Goal: Task Accomplishment & Management: Use online tool/utility

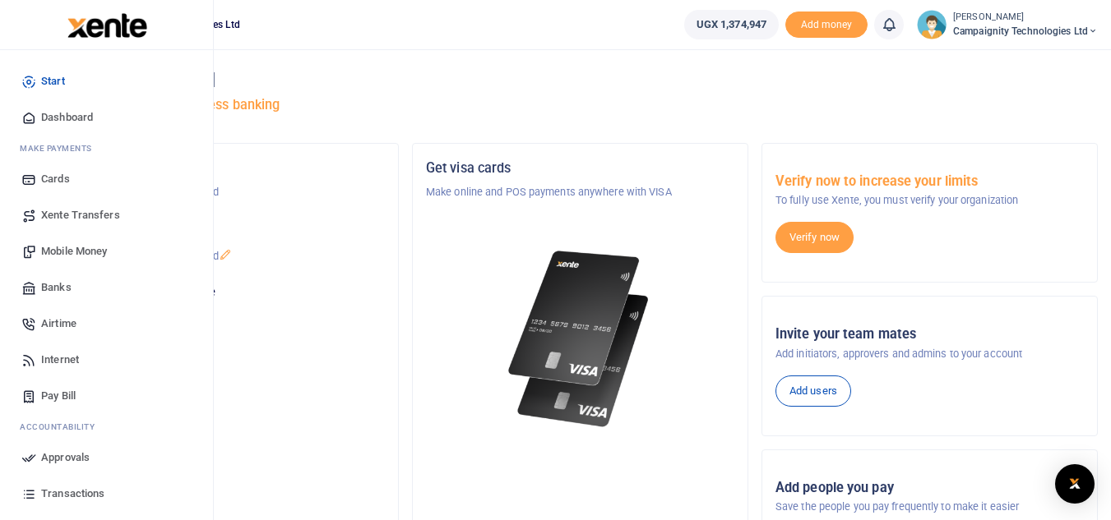
click at [61, 247] on span "Mobile Money" at bounding box center [74, 251] width 66 height 16
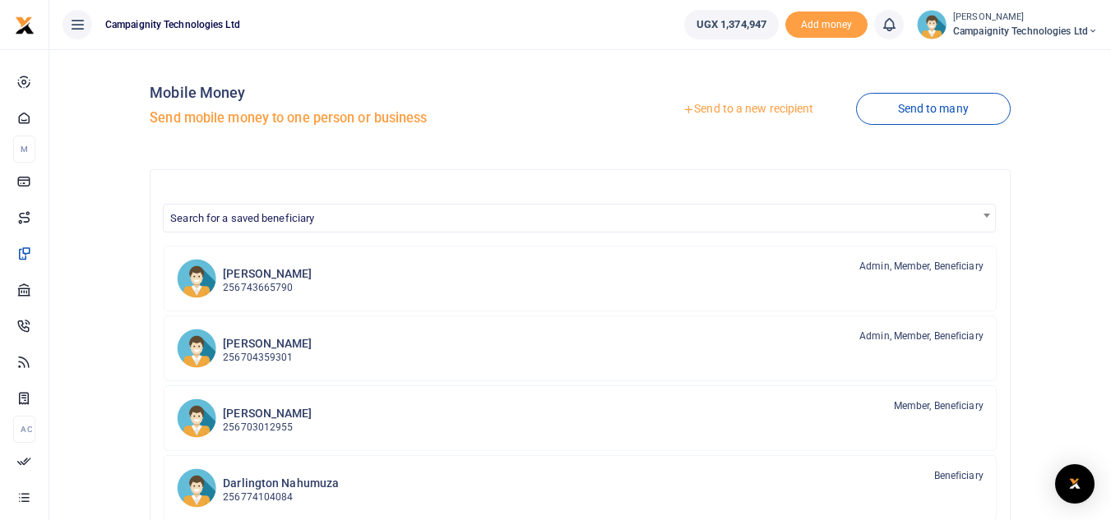
click at [721, 106] on link "Send to a new recipient" at bounding box center [747, 110] width 215 height 30
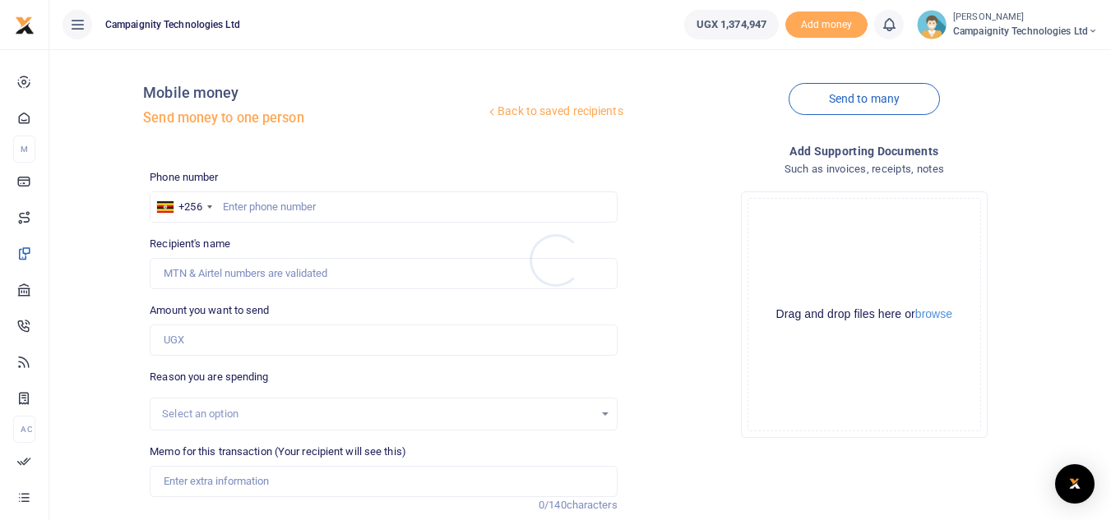
click at [270, 205] on div at bounding box center [555, 260] width 1111 height 520
click at [270, 205] on input "text" at bounding box center [383, 207] width 467 height 31
paste input "0791319985"
type input "0791319985"
type input "Ronald Tusiime"
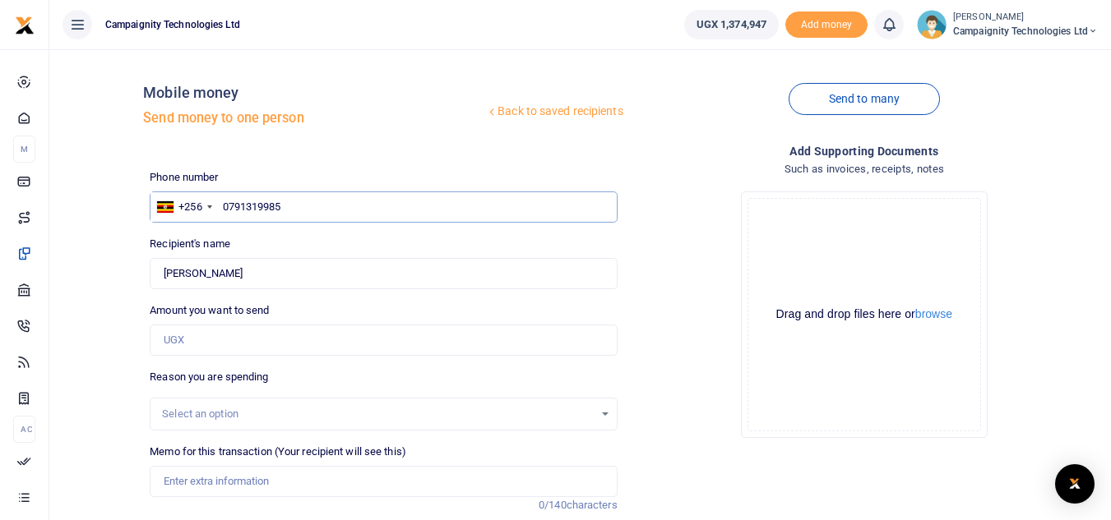
type input "0791319985"
click at [211, 349] on input "Amount you want to send" at bounding box center [383, 340] width 467 height 31
click at [512, 335] on input "Amount you want to send" at bounding box center [383, 340] width 467 height 31
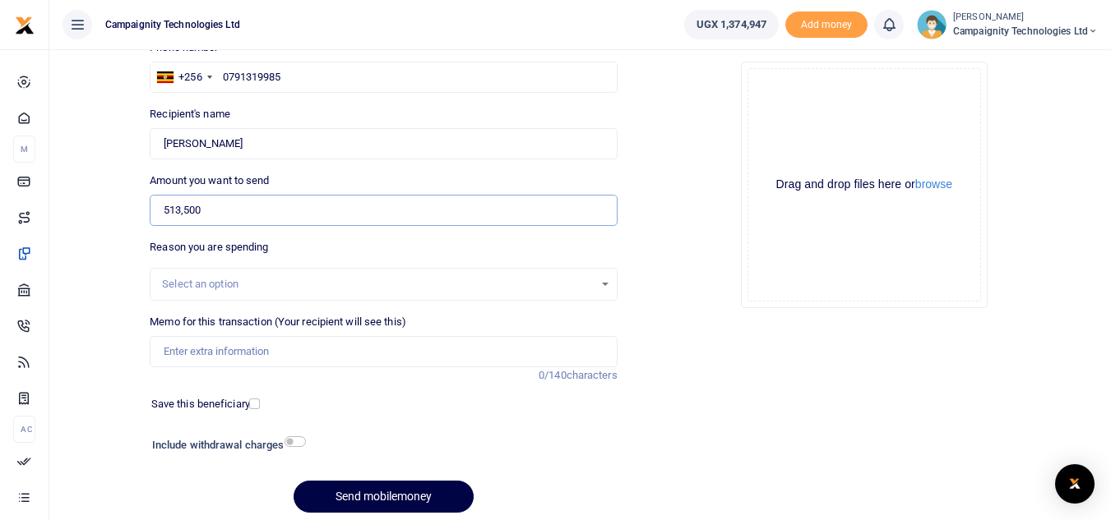
scroll to position [192, 0]
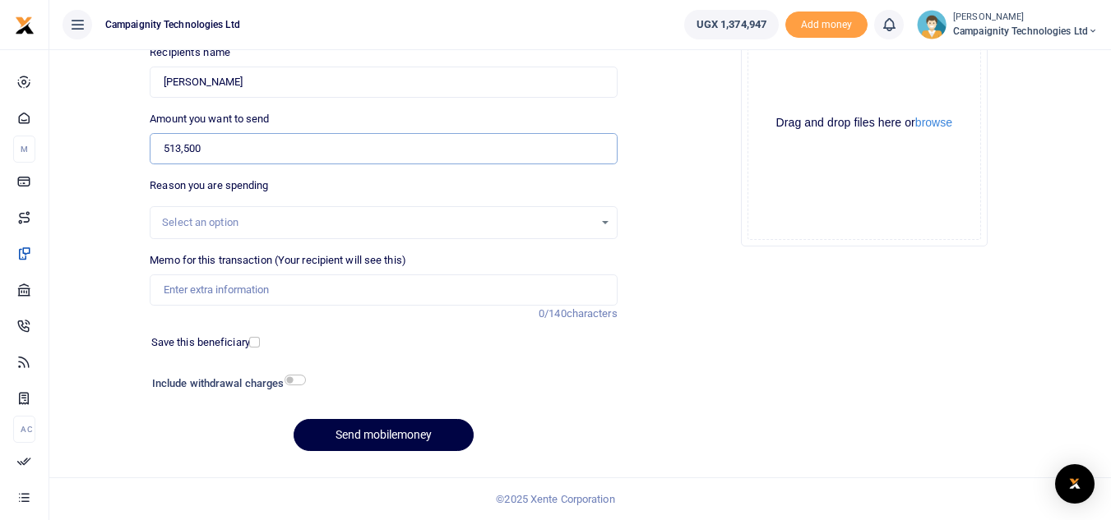
type input "513,500"
click at [261, 298] on input "Memo for this transaction (Your recipient will see this)" at bounding box center [383, 290] width 467 height 31
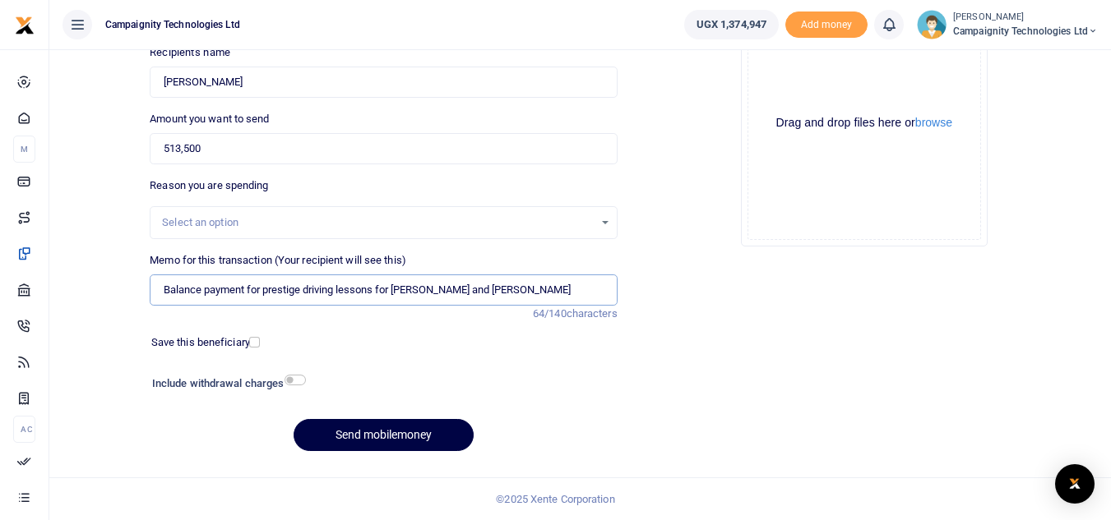
type input "Balance payment for prestige driving lessons for Ethan and Simon"
click at [295, 382] on input "checkbox" at bounding box center [294, 380] width 21 height 11
checkbox input "true"
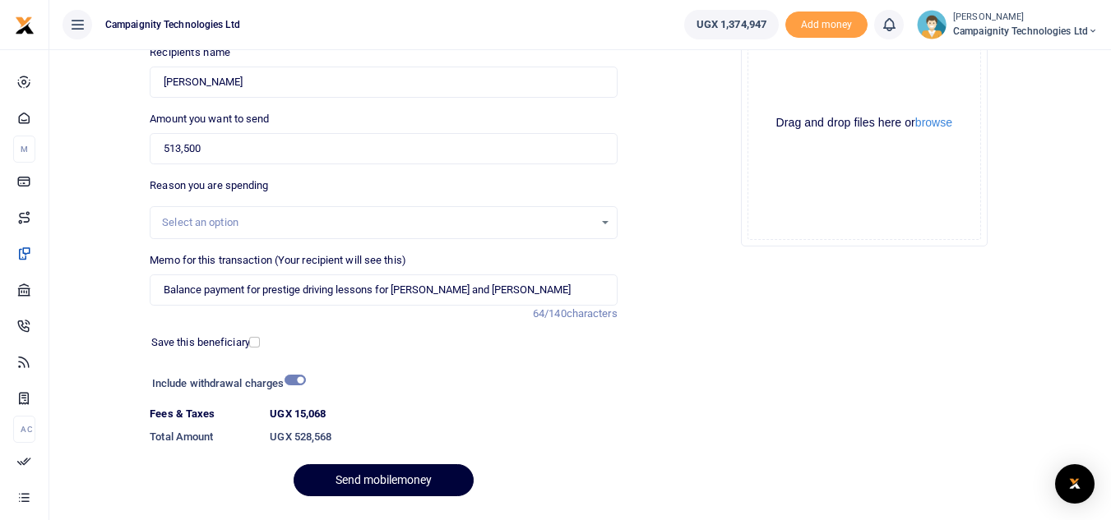
click at [399, 474] on button "Send mobilemoney" at bounding box center [384, 481] width 180 height 32
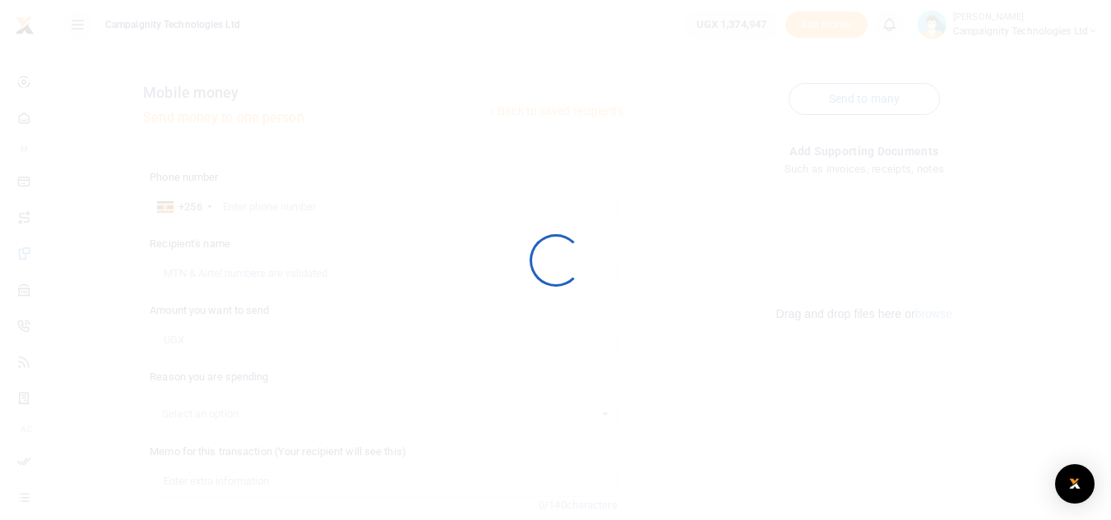
scroll to position [192, 0]
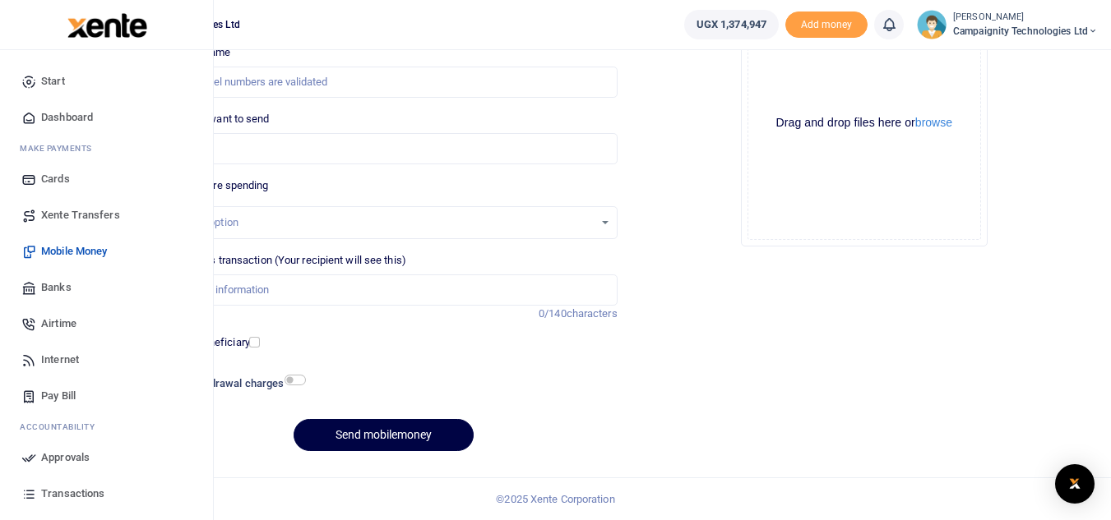
click at [55, 488] on span "Transactions" at bounding box center [72, 494] width 63 height 16
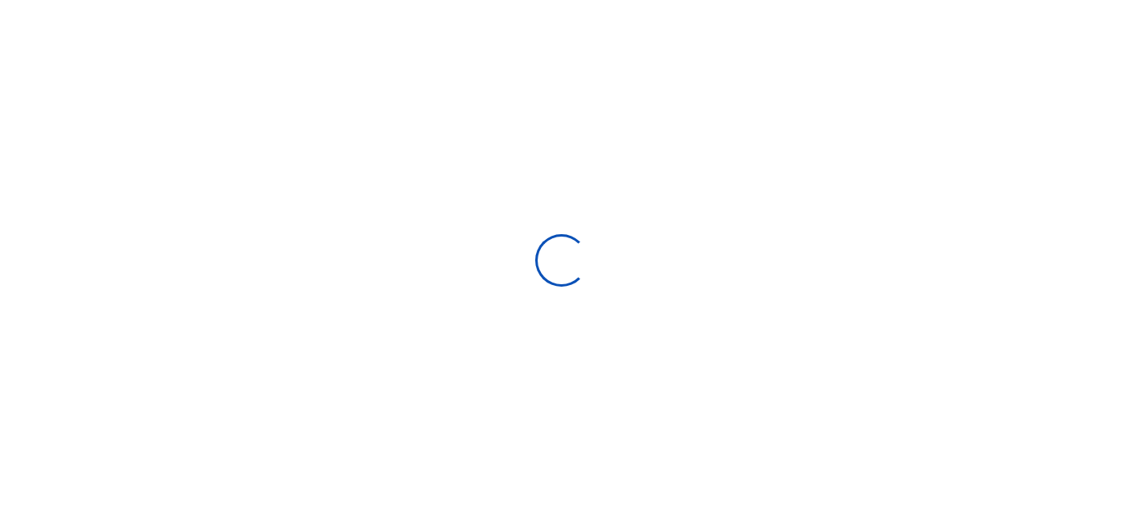
select select
type input "09/07/2025 - 10/06/2025"
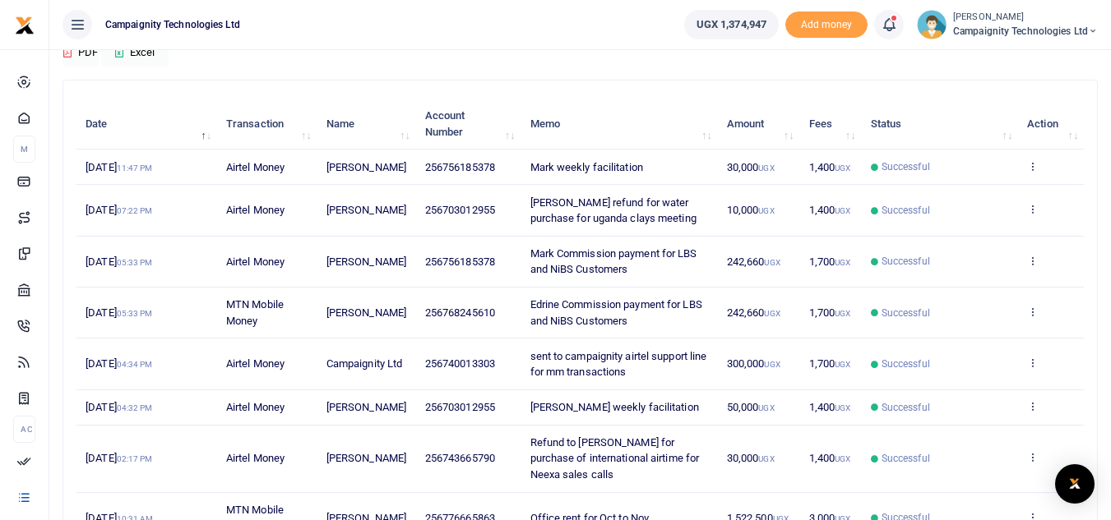
scroll to position [396, 0]
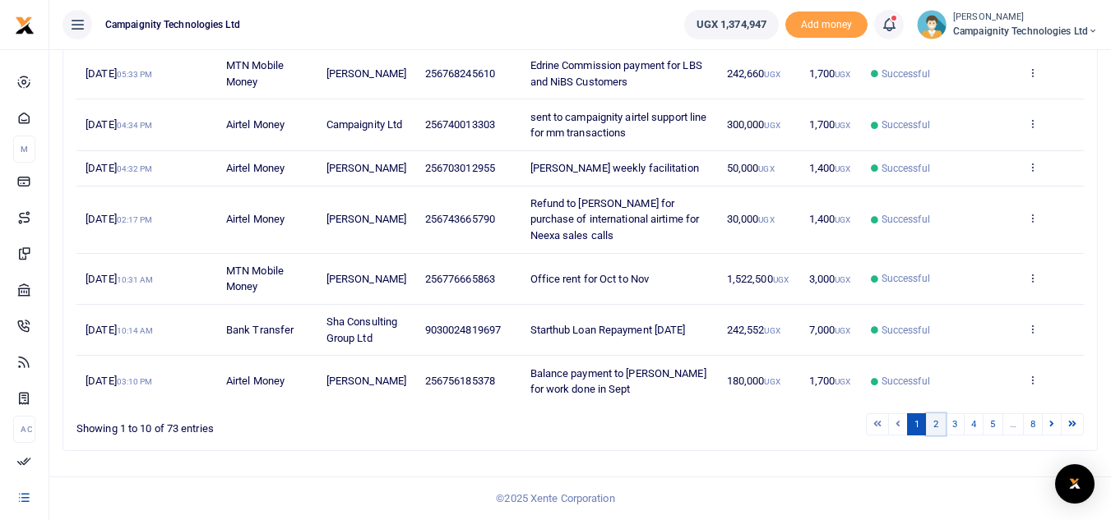
click at [936, 418] on link "2" at bounding box center [936, 425] width 20 height 22
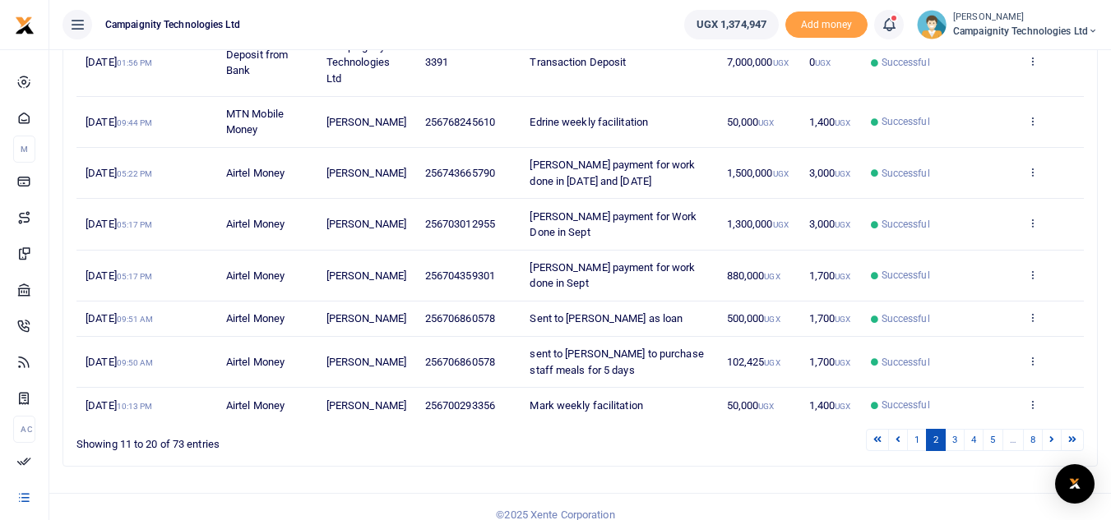
click at [446, 312] on span "256706860578" at bounding box center [460, 318] width 70 height 12
drag, startPoint x: 444, startPoint y: 284, endPoint x: 502, endPoint y: 284, distance: 58.4
click at [502, 302] on td "256706860578" at bounding box center [468, 319] width 105 height 35
copy span "706860578"
click at [699, 457] on div "Search: Date Transaction Name Account Number Memo Amount Fees Status Action 30t…" at bounding box center [580, 161] width 1048 height 640
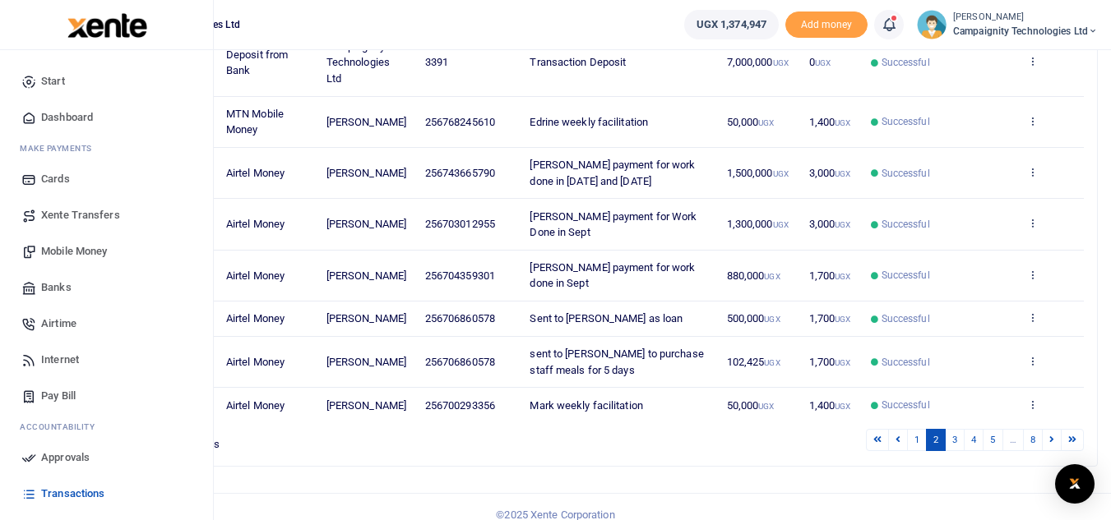
click at [77, 259] on span "Mobile Money" at bounding box center [74, 251] width 66 height 16
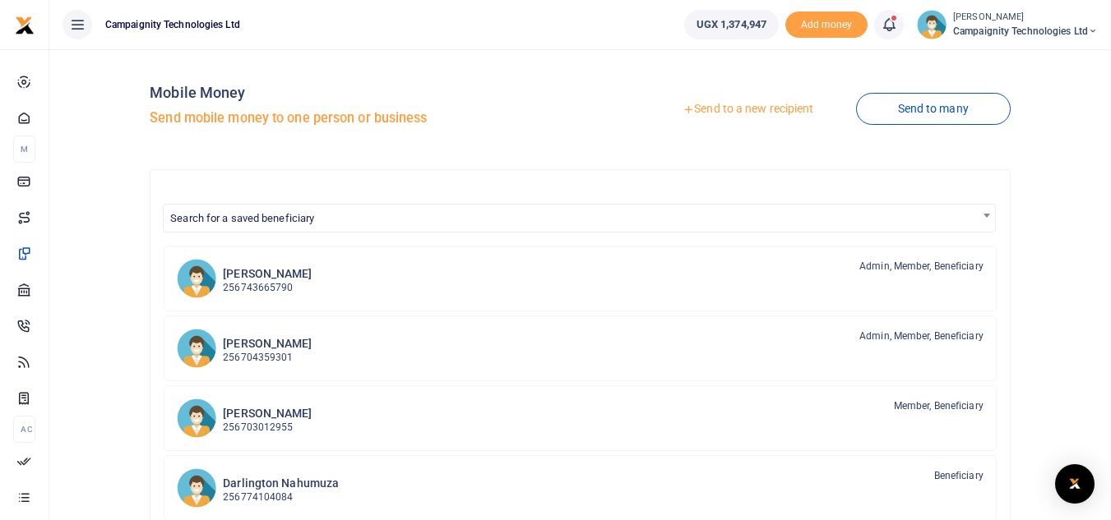
click at [703, 116] on link "Send to a new recipient" at bounding box center [747, 110] width 215 height 30
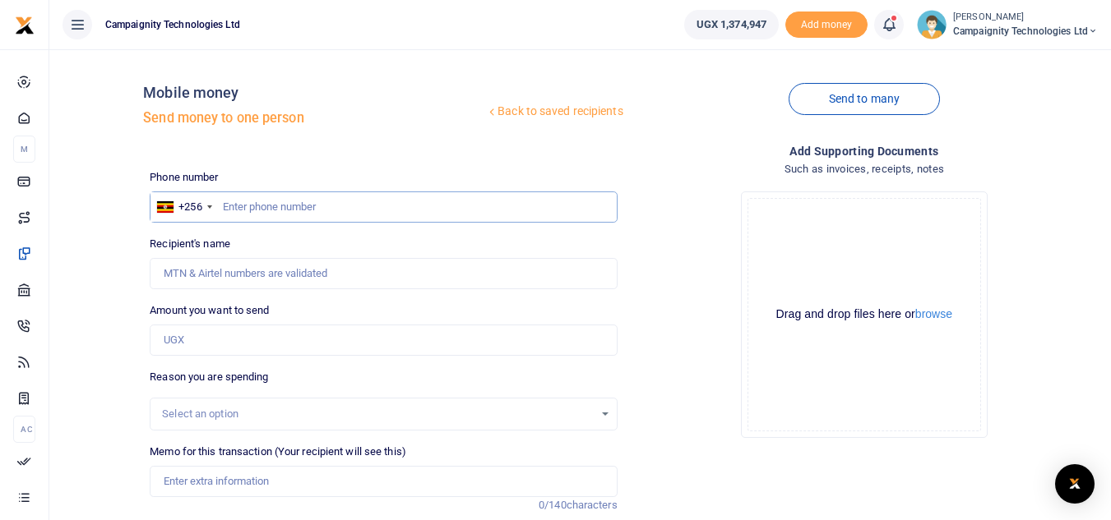
click at [393, 215] on input "text" at bounding box center [383, 207] width 467 height 31
paste input "706860578"
type input "706860578"
click at [260, 336] on input "Amount you want to send" at bounding box center [383, 340] width 467 height 31
type input "[PERSON_NAME]"
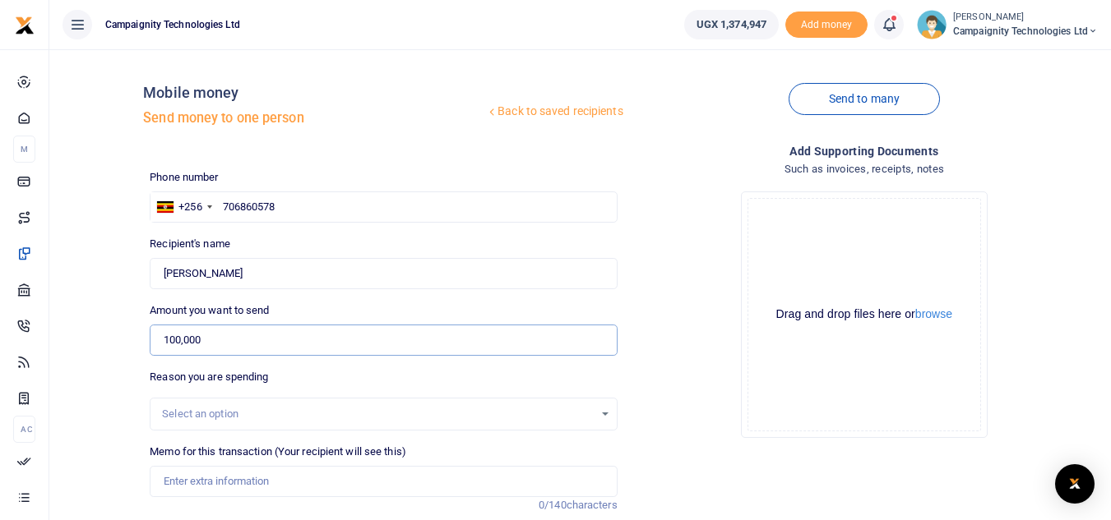
scroll to position [192, 0]
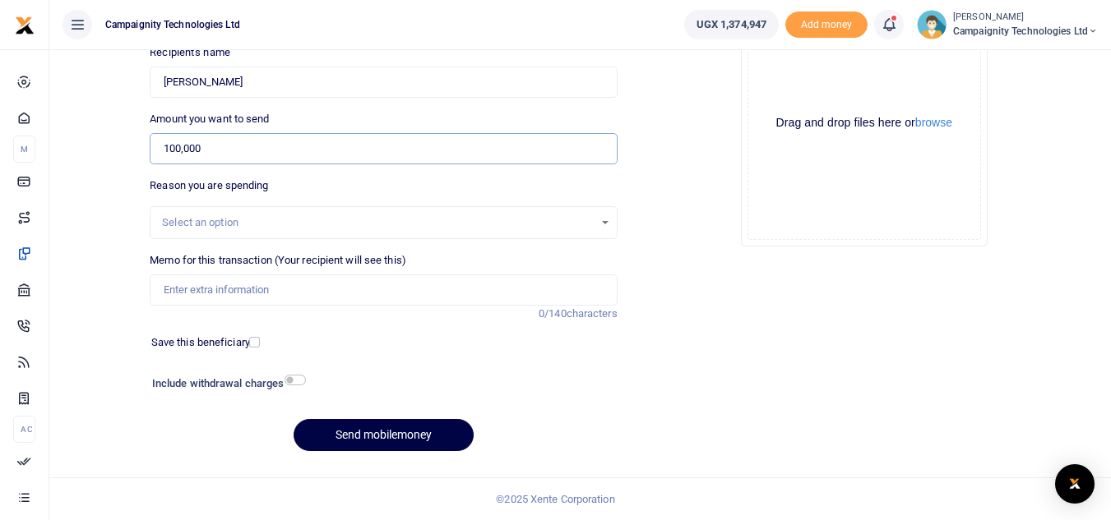
type input "100,000"
click at [313, 286] on input "Memo for this transaction (Your recipient will see this)" at bounding box center [383, 290] width 467 height 31
click at [372, 292] on input "sent to Sharon to purchase staff meals for 4 days" at bounding box center [383, 290] width 467 height 31
type input "sent to Sharon to purchase staff meals for 5 days"
click at [298, 381] on input "checkbox" at bounding box center [294, 380] width 21 height 11
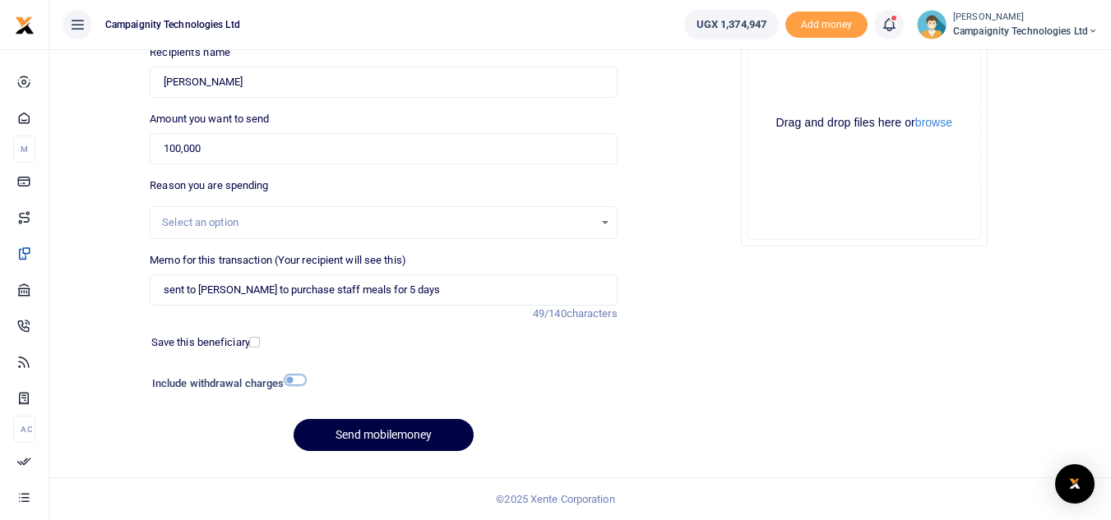
checkbox input "true"
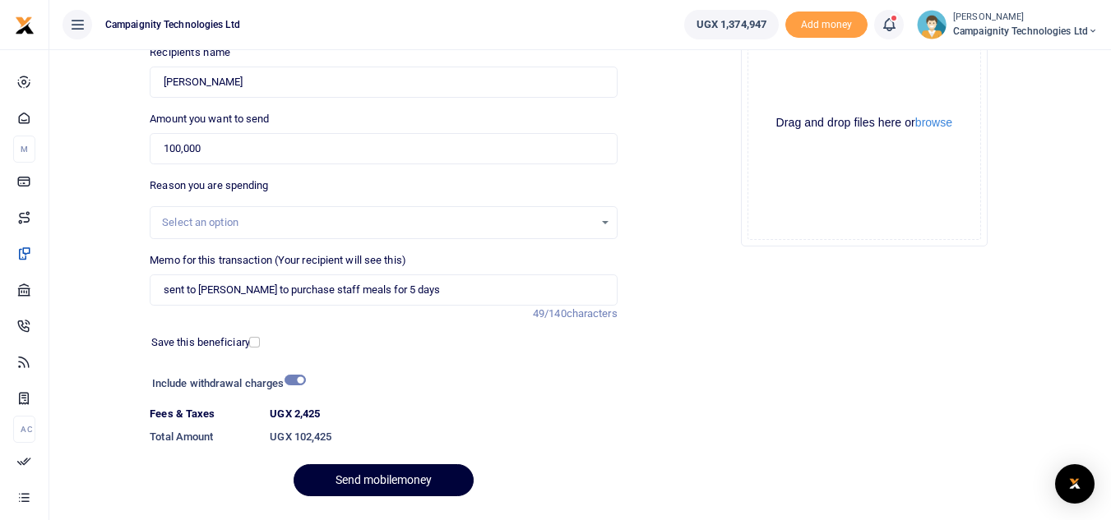
click at [384, 474] on button "Send mobilemoney" at bounding box center [384, 481] width 180 height 32
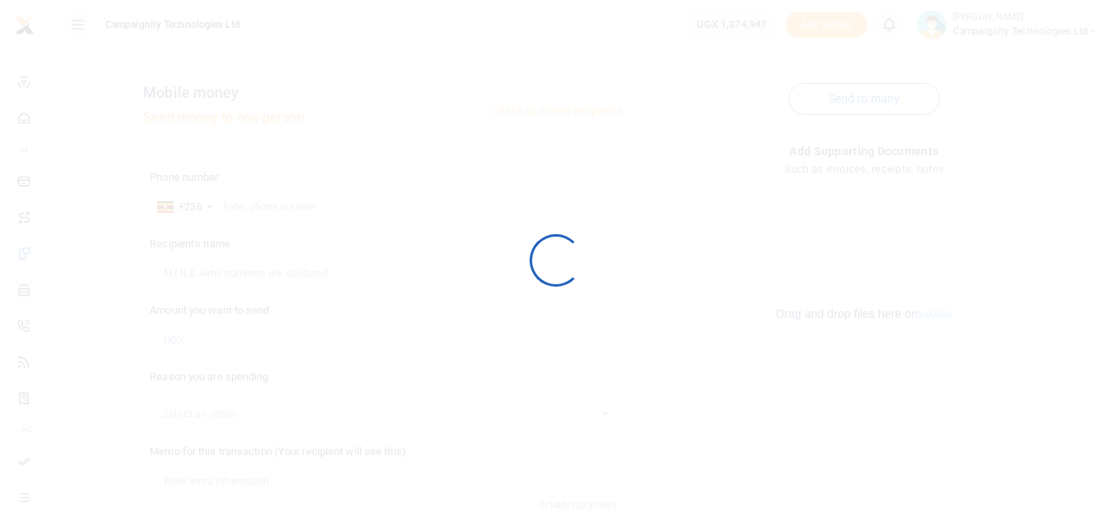
scroll to position [192, 0]
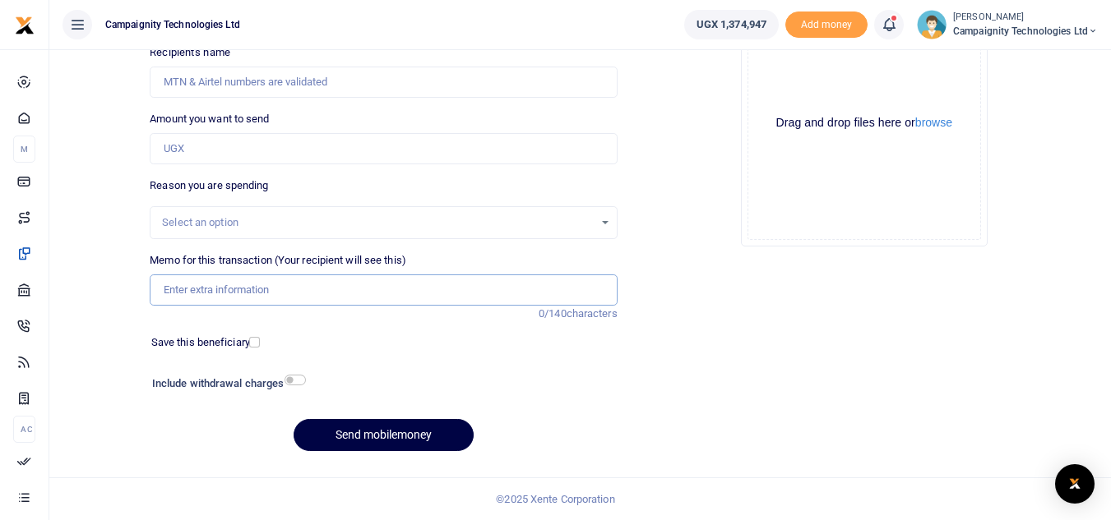
click at [252, 296] on input "Memo for this transaction (Your recipient will see this)" at bounding box center [383, 290] width 467 height 31
type input "1"
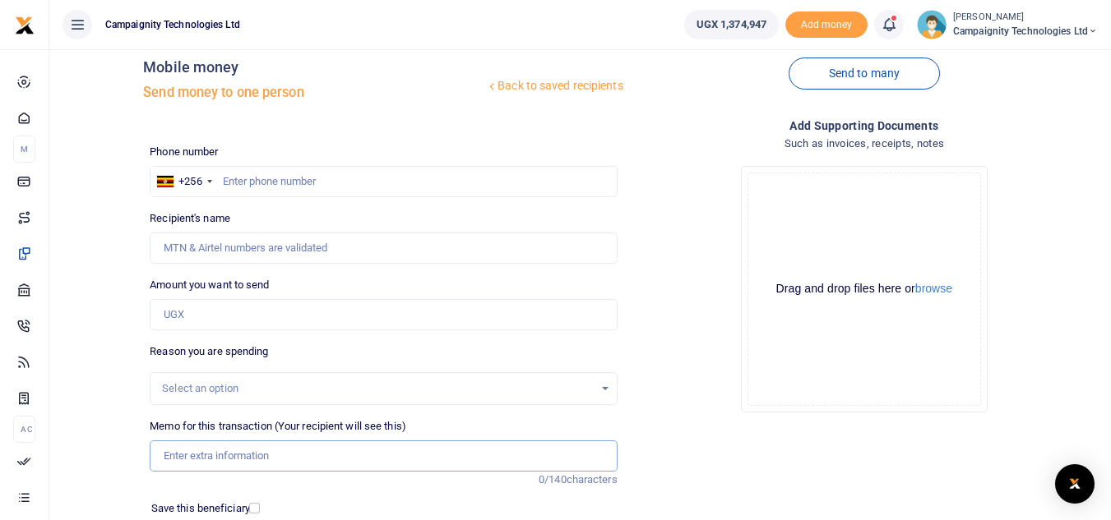
scroll to position [0, 0]
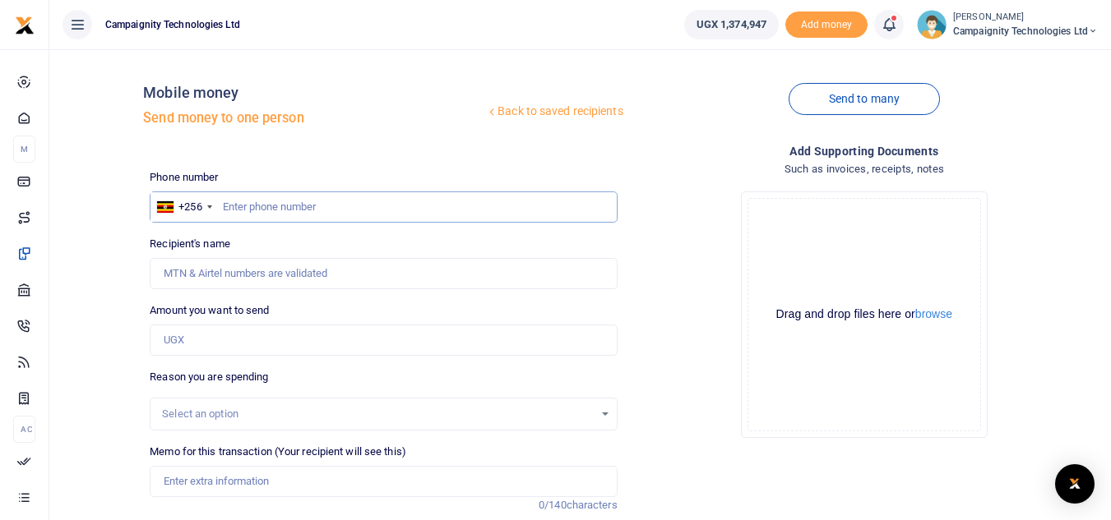
click at [277, 207] on input "text" at bounding box center [383, 207] width 467 height 31
paste input "706860578"
type input "706860578"
click at [196, 342] on input "Amount you want to send" at bounding box center [383, 340] width 467 height 31
type input "3,9000"
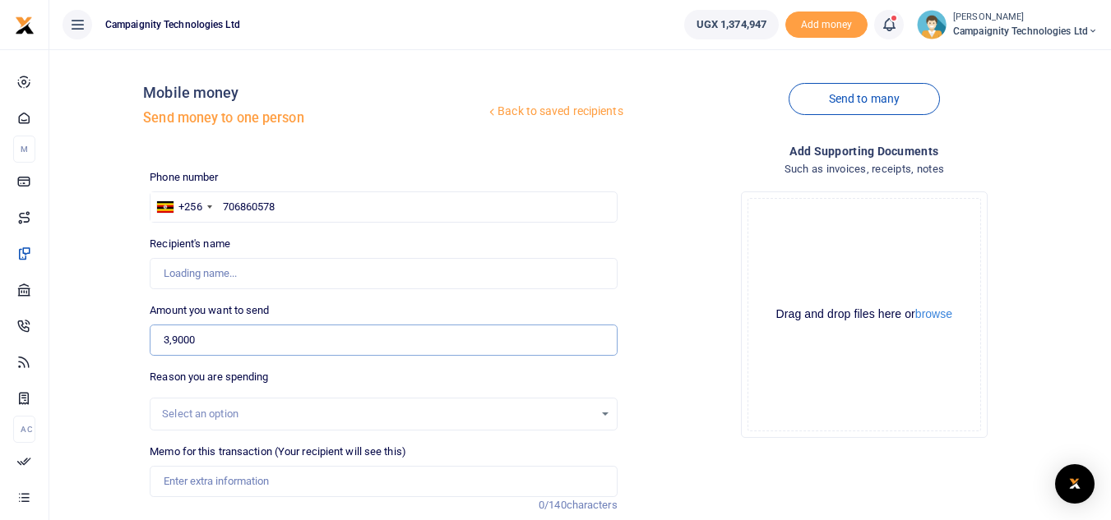
type input "Moses Lubinga"
click at [173, 339] on input "39,000" at bounding box center [383, 340] width 467 height 31
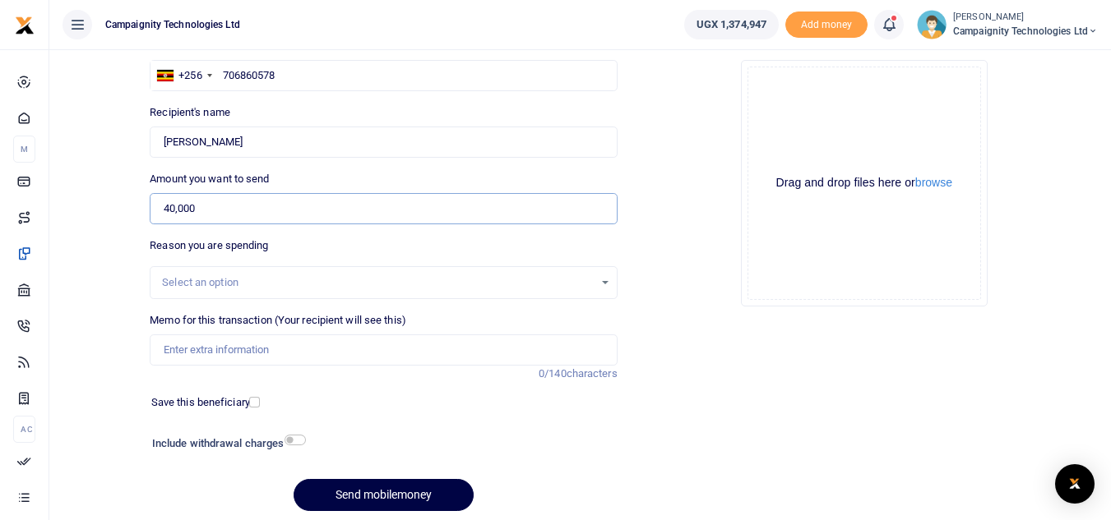
scroll to position [192, 0]
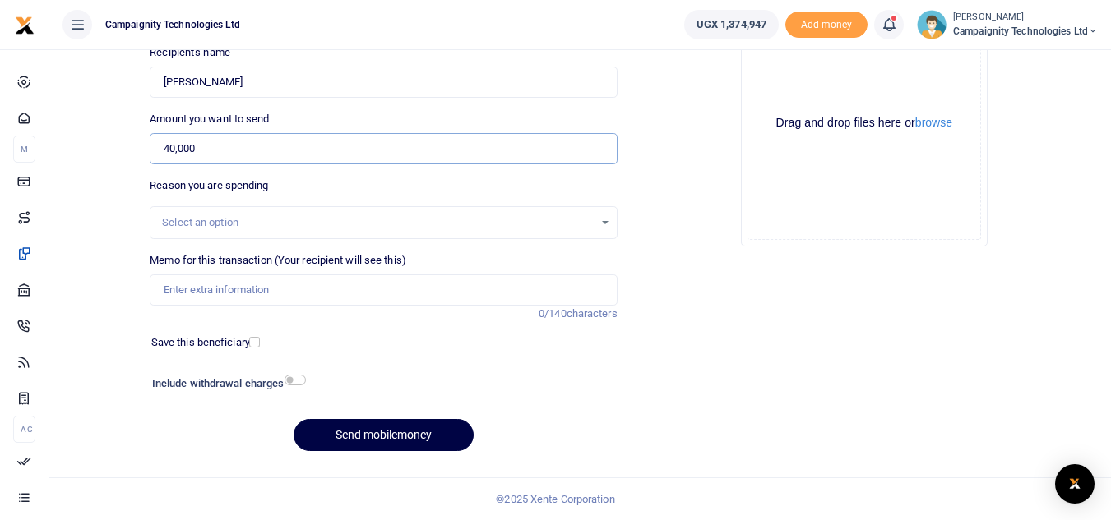
type input "40,000"
click at [293, 381] on input "checkbox" at bounding box center [294, 380] width 21 height 11
checkbox input "true"
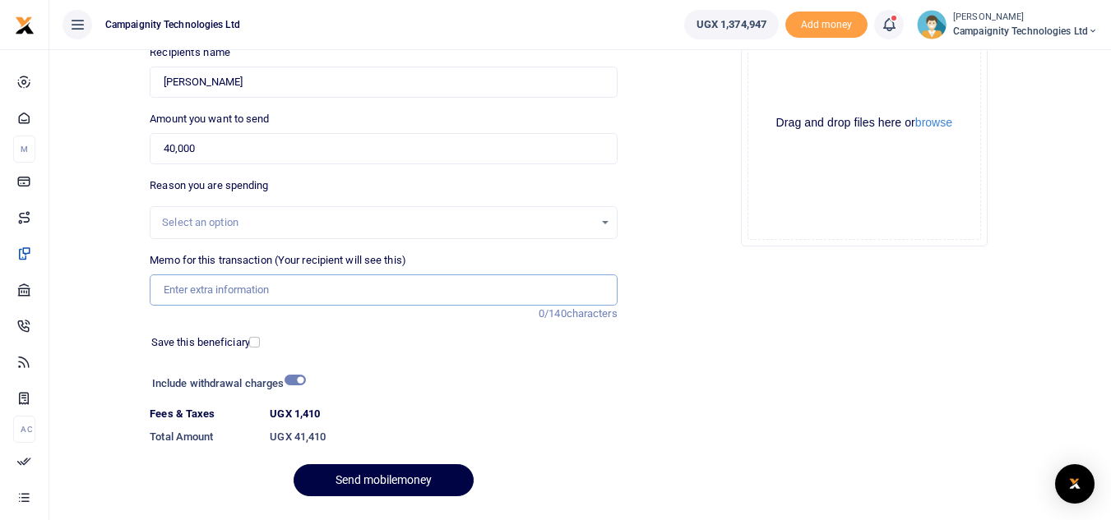
click at [238, 301] on input "Memo for this transaction (Your recipient will see this)" at bounding box center [383, 290] width 467 height 31
type input "sent to sharon to purchase pantry supplies"
click at [377, 480] on button "Send mobilemoney" at bounding box center [384, 481] width 180 height 32
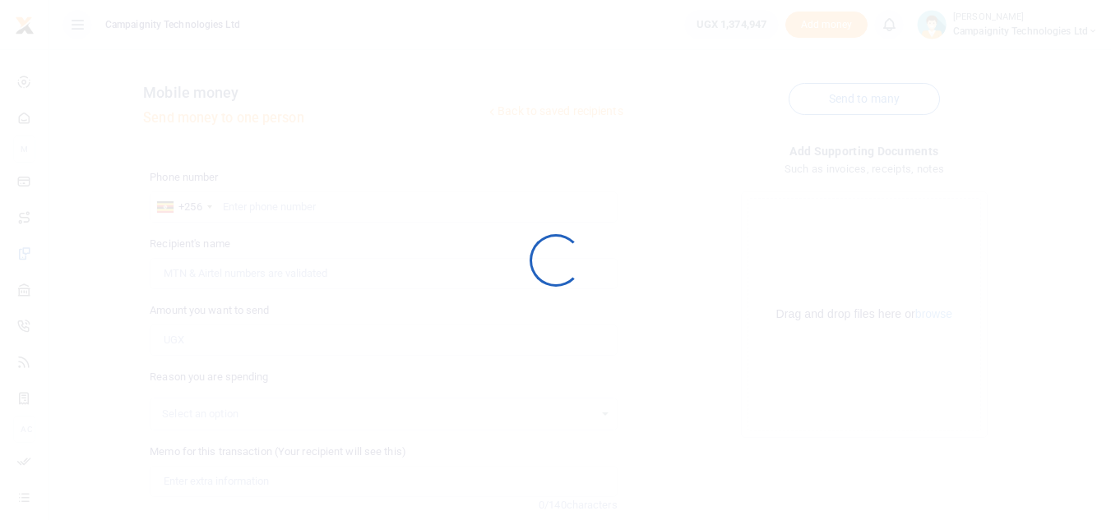
scroll to position [192, 0]
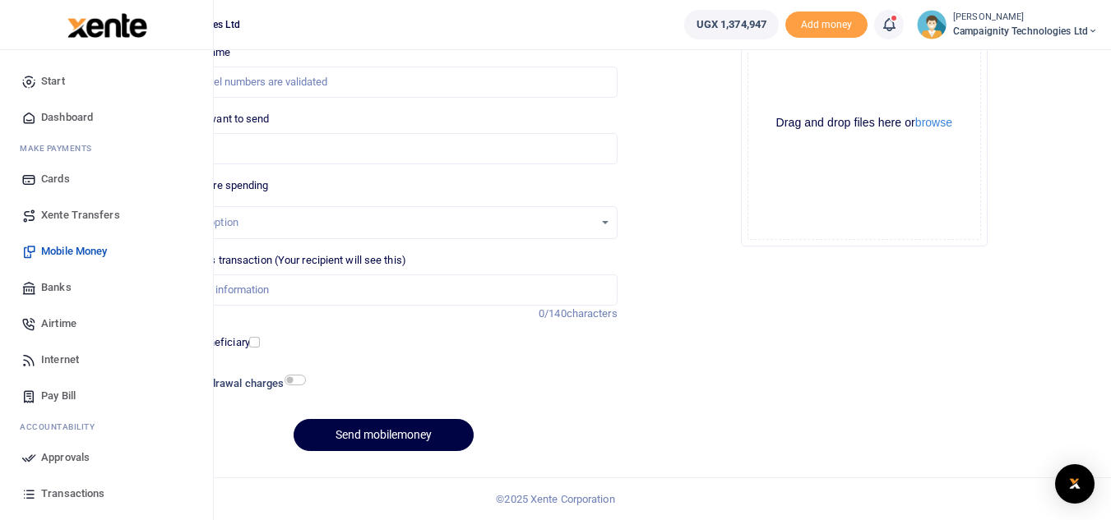
click at [54, 454] on span "Approvals" at bounding box center [65, 458] width 49 height 16
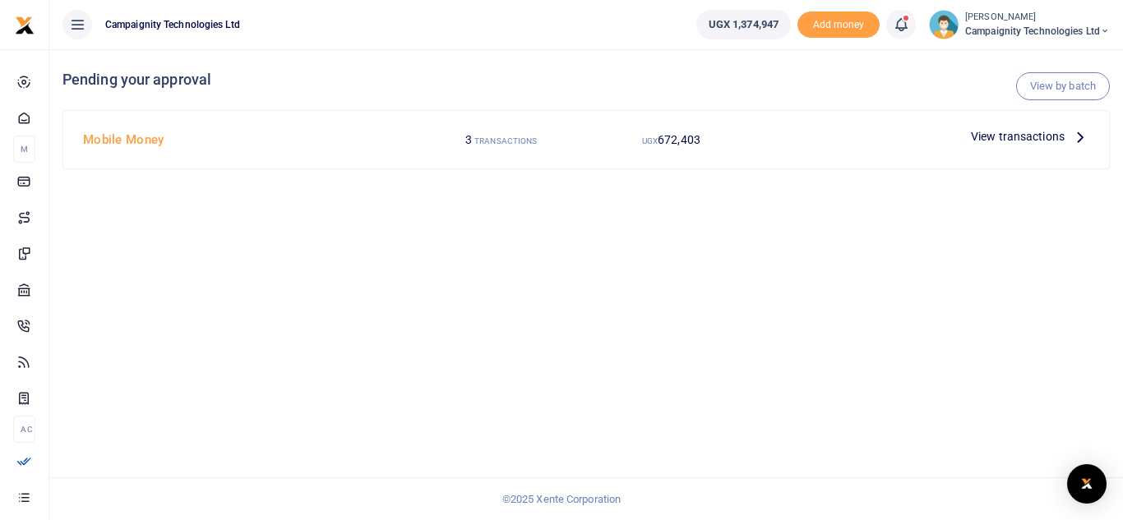
click at [1017, 137] on span "View transactions" at bounding box center [1018, 136] width 94 height 18
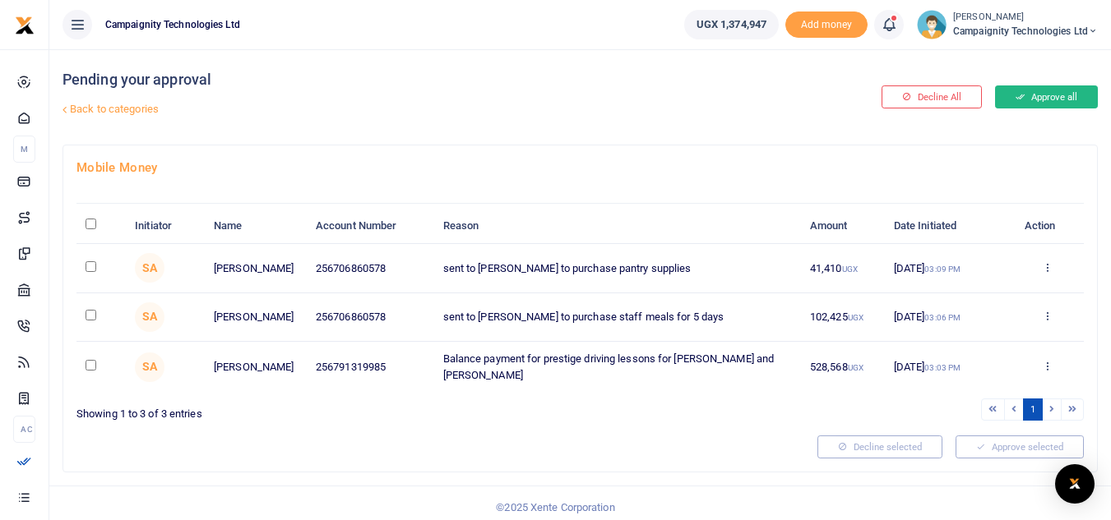
click at [1052, 94] on button "Approve all" at bounding box center [1046, 97] width 103 height 23
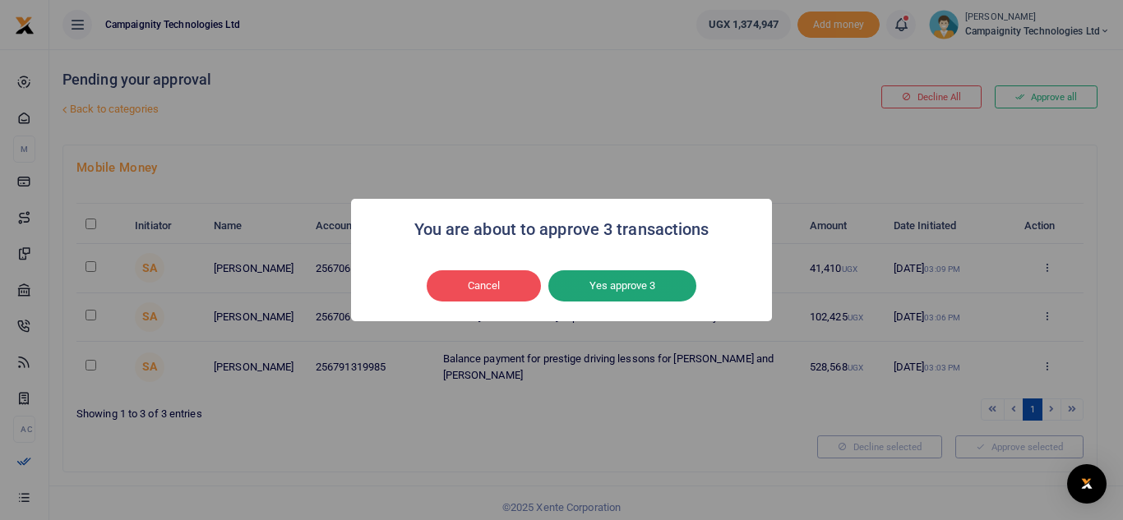
click at [640, 287] on button "Yes approve 3" at bounding box center [622, 285] width 148 height 31
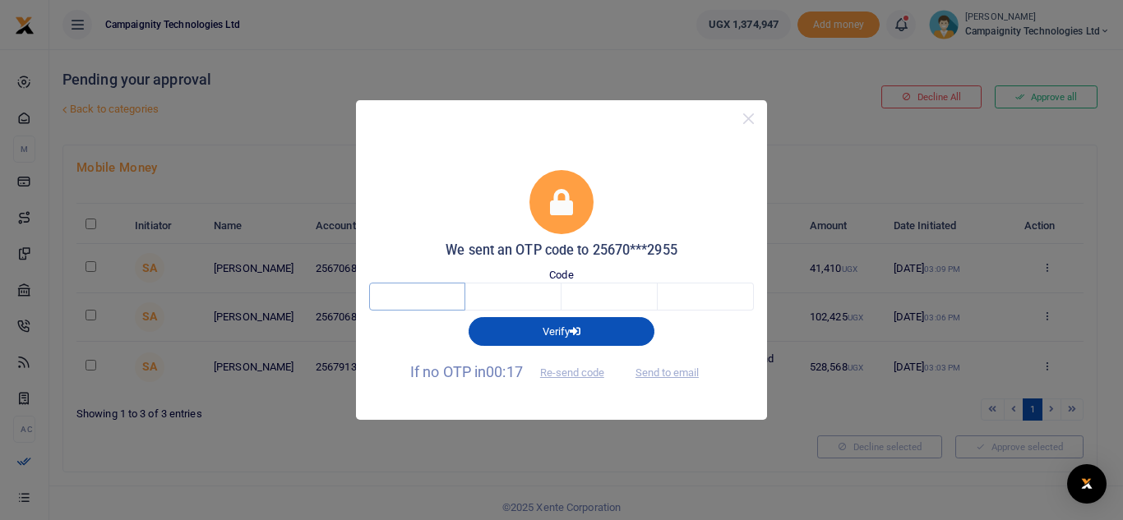
click at [440, 302] on input "text" at bounding box center [417, 297] width 96 height 28
type input "4"
type input "7"
type input "1"
type input "9"
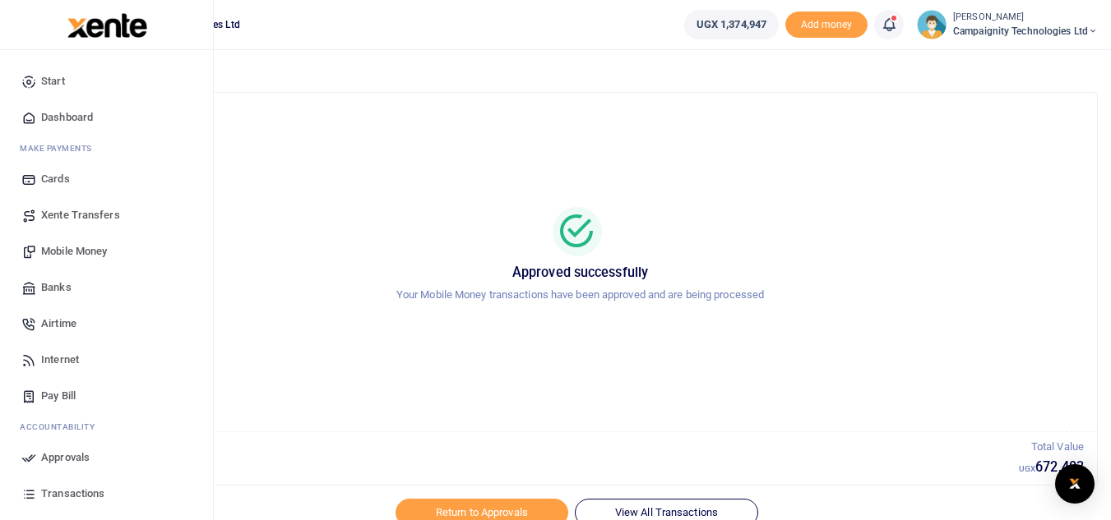
click at [84, 455] on span "Approvals" at bounding box center [65, 458] width 49 height 16
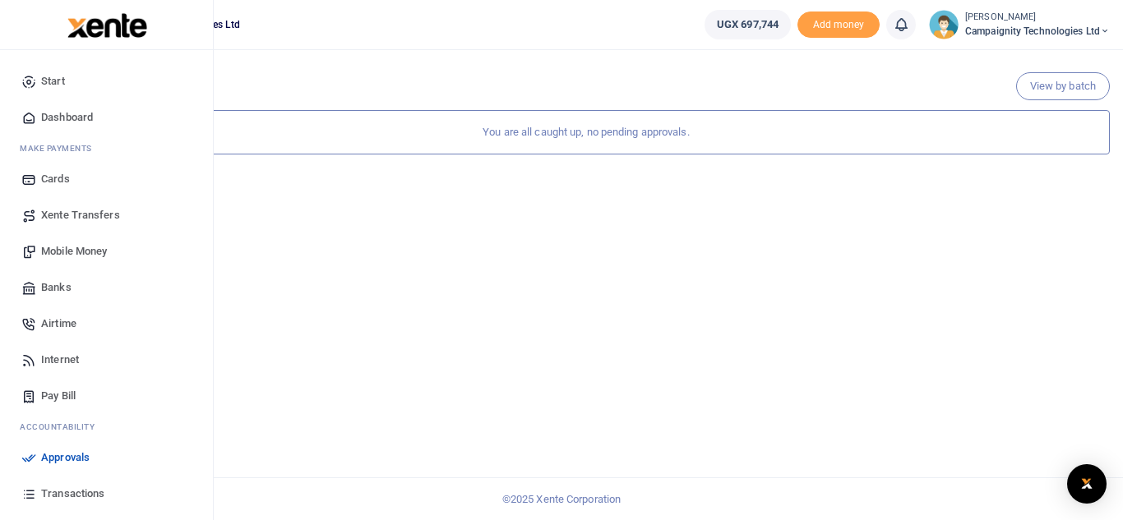
click at [88, 490] on span "Transactions" at bounding box center [72, 494] width 63 height 16
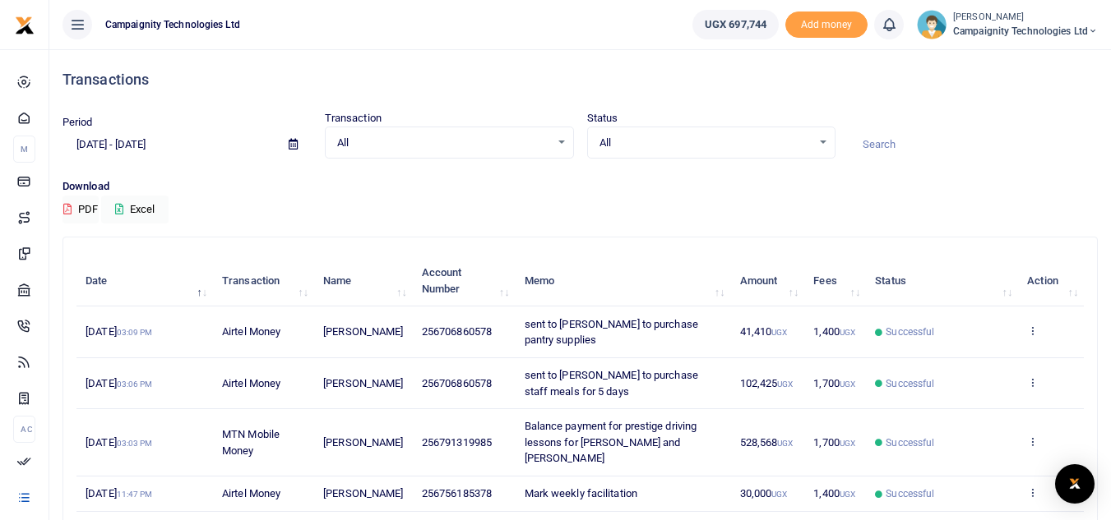
click at [614, 430] on span "Balance payment for prestige driving lessons for [PERSON_NAME] and [PERSON_NAME]" at bounding box center [611, 442] width 173 height 44
click at [590, 438] on span "Balance payment for prestige driving lessons for [PERSON_NAME] and [PERSON_NAME]" at bounding box center [611, 442] width 173 height 44
click at [1032, 436] on icon at bounding box center [1032, 442] width 11 height 12
click at [979, 457] on link "View details" at bounding box center [972, 461] width 130 height 23
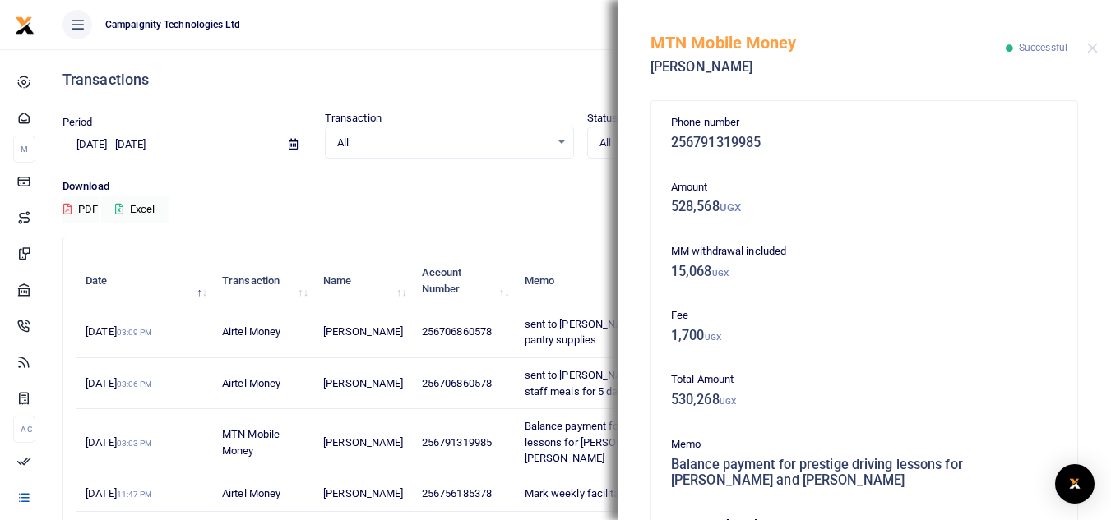
click at [1096, 408] on div "Phone number 256791319985 Amount 528,568 UGX MM withdrawal included 15,068 UGX …" at bounding box center [863, 305] width 493 height 429
drag, startPoint x: 1096, startPoint y: 408, endPoint x: 1106, endPoint y: 432, distance: 25.8
click at [1106, 432] on div "Phone number 256791319985 Amount 528,568 UGX MM withdrawal included 15,068 UGX …" at bounding box center [863, 305] width 493 height 429
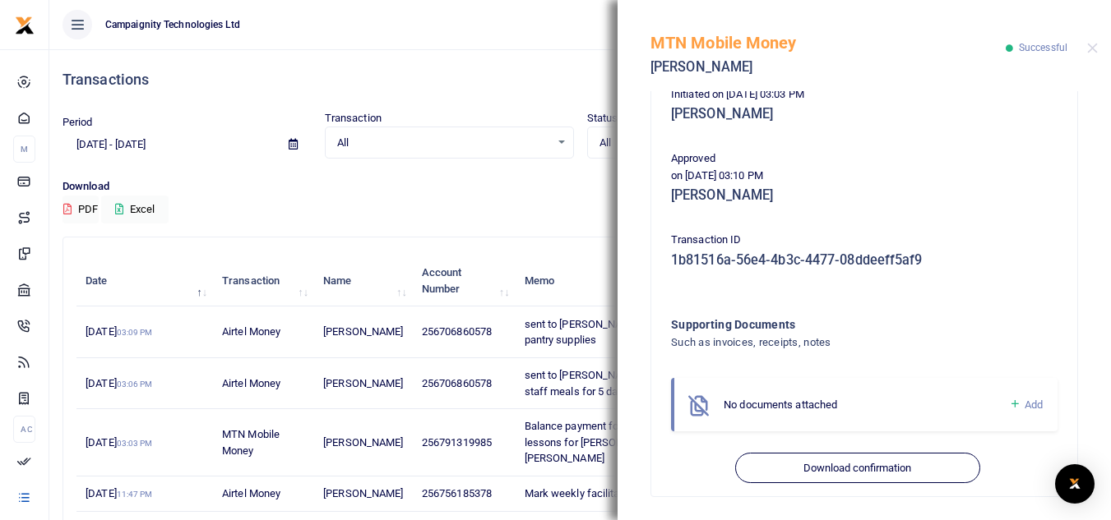
scroll to position [431, 0]
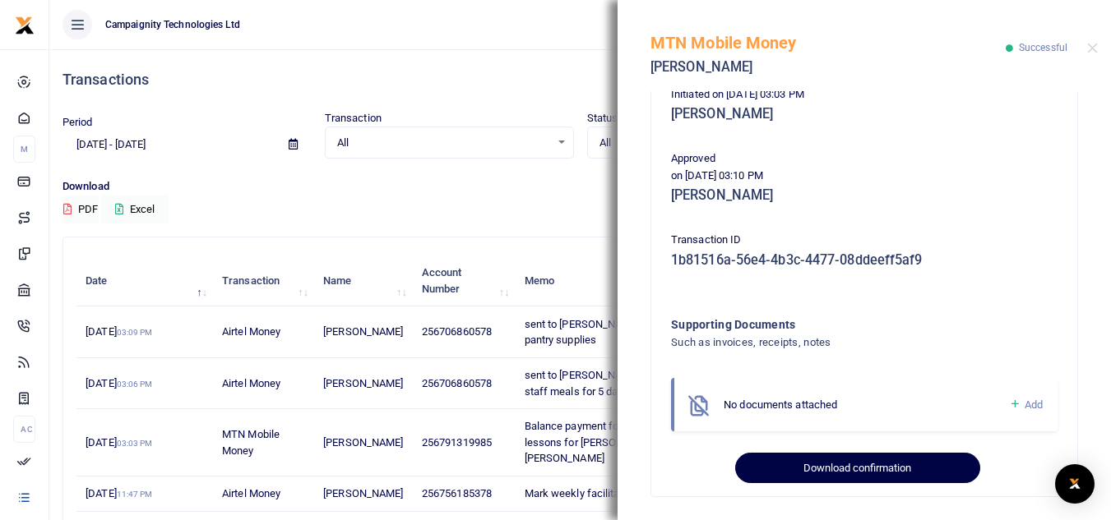
click at [878, 467] on button "Download confirmation" at bounding box center [857, 468] width 244 height 31
